Goal: Find specific page/section: Find specific page/section

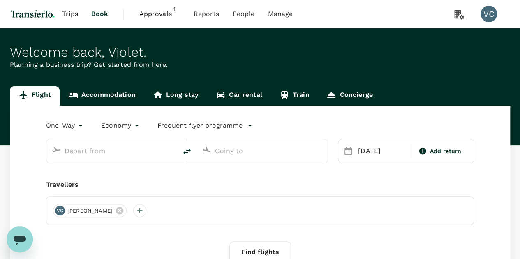
click at [157, 12] on span "Approvals" at bounding box center [159, 14] width 41 height 10
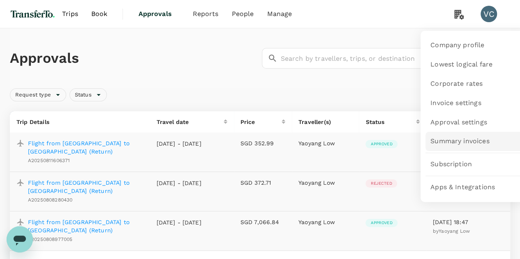
click at [446, 142] on span "Summary invoices" at bounding box center [459, 141] width 59 height 9
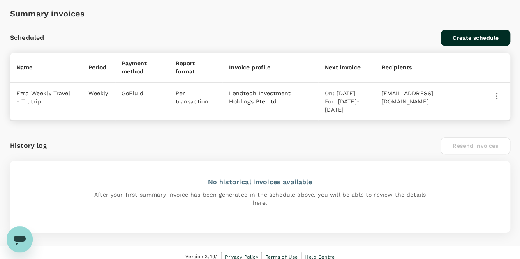
scroll to position [120, 0]
